Goal: Task Accomplishment & Management: Use online tool/utility

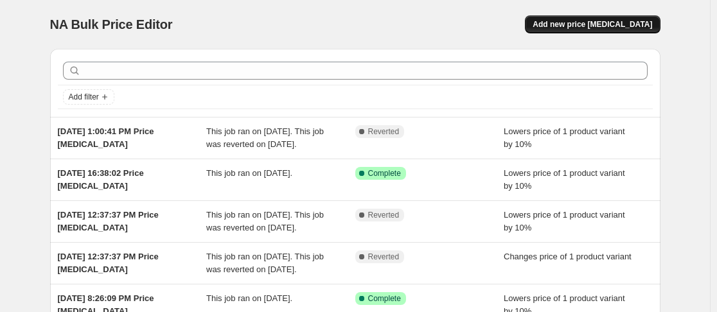
click at [609, 17] on div "NA Bulk Price Editor. This page is ready NA Bulk Price Editor Add new price cha…" at bounding box center [355, 24] width 610 height 49
click at [609, 19] on button "Add new price change job" at bounding box center [592, 24] width 135 height 18
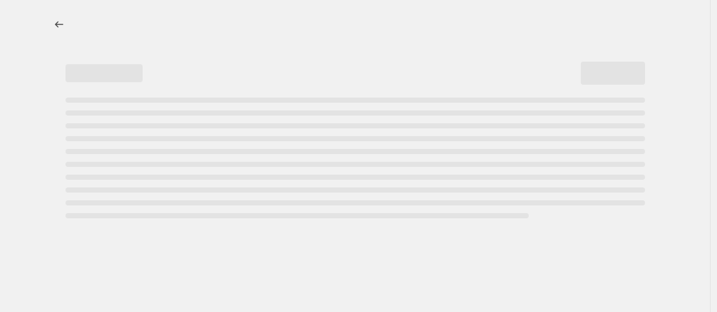
select select "percentage"
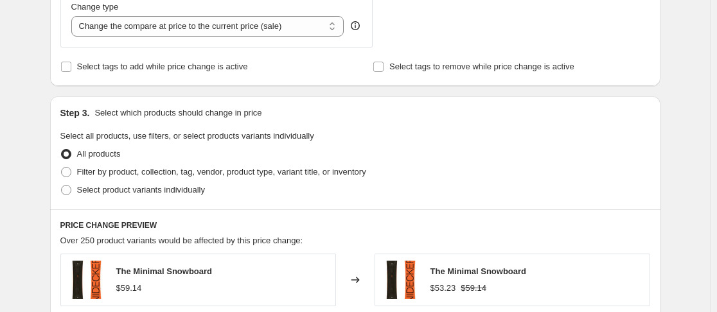
scroll to position [514, 0]
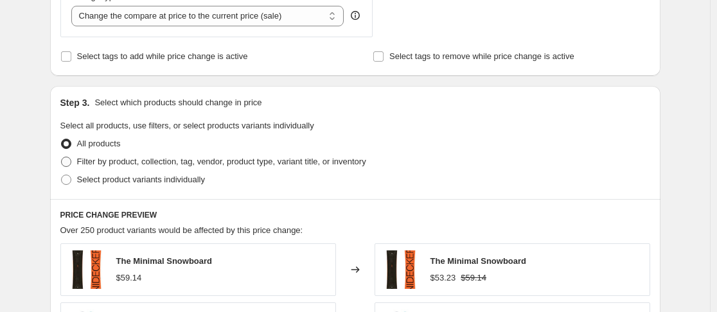
click at [275, 165] on span "Filter by product, collection, tag, vendor, product type, variant title, or inv…" at bounding box center [221, 162] width 289 height 10
click at [62, 157] on input "Filter by product, collection, tag, vendor, product type, variant title, or inv…" at bounding box center [61, 157] width 1 height 1
radio input "true"
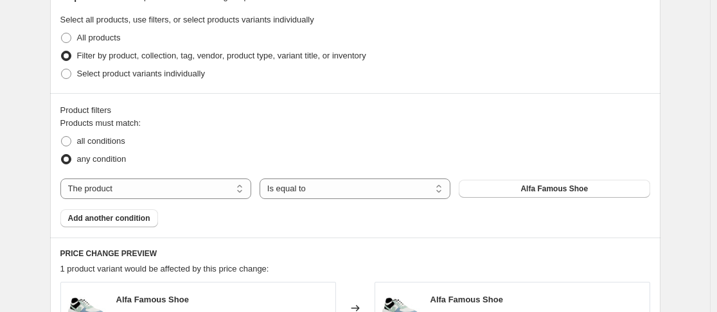
scroll to position [642, 0]
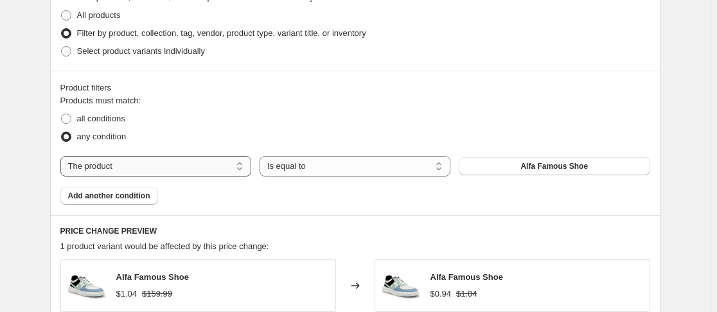
click at [236, 167] on select "The product The product's collection The product's tag The product's vendor The…" at bounding box center [155, 166] width 191 height 21
click at [337, 120] on div "all conditions" at bounding box center [354, 119] width 589 height 18
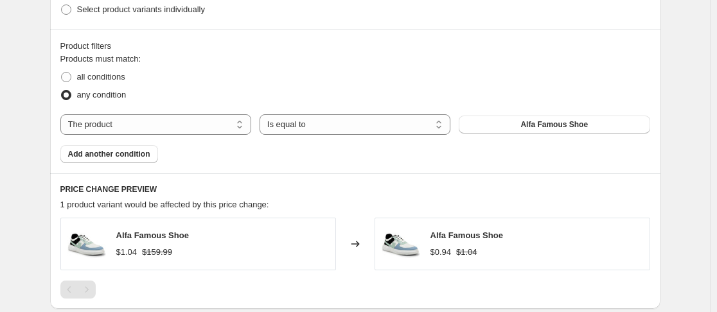
scroll to position [706, 0]
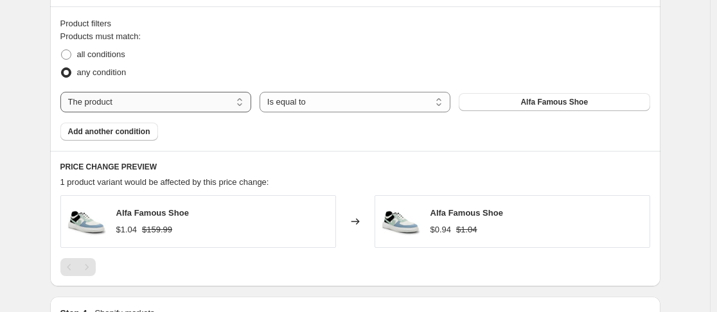
click at [227, 101] on select "The product The product's collection The product's tag The product's vendor The…" at bounding box center [155, 102] width 191 height 21
click at [413, 101] on select "Is equal to Is not equal to" at bounding box center [354, 102] width 191 height 21
click at [228, 107] on select "The product The product's collection The product's tag The product's vendor The…" at bounding box center [155, 102] width 191 height 21
click at [136, 102] on select "The product The product's collection The product's tag The product's vendor The…" at bounding box center [155, 102] width 191 height 21
